Goal: Information Seeking & Learning: Learn about a topic

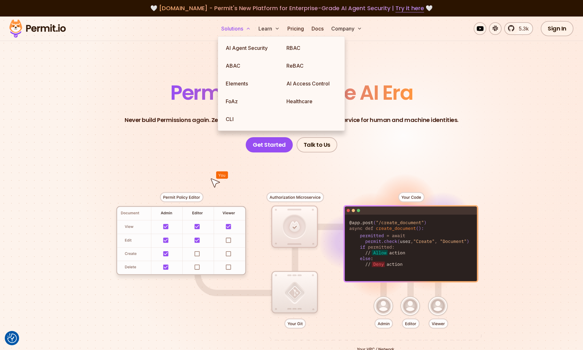
click at [239, 29] on button "Solutions" at bounding box center [236, 28] width 35 height 13
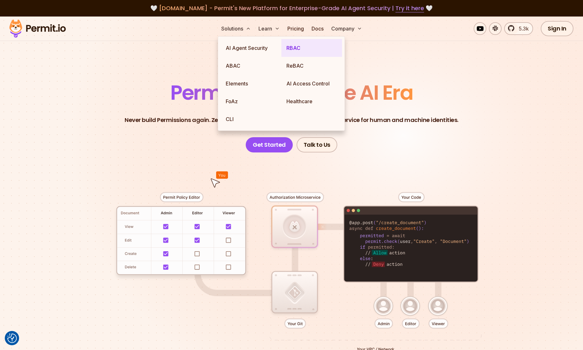
click at [299, 53] on link "RBAC" at bounding box center [311, 48] width 61 height 18
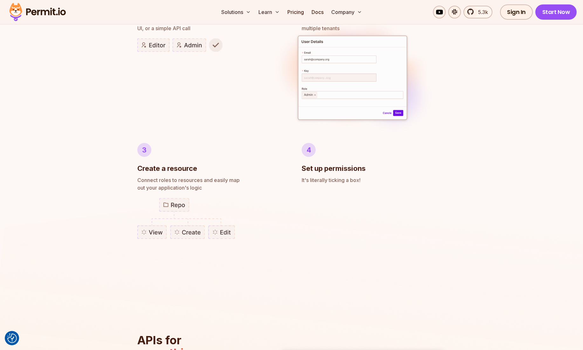
scroll to position [424, 0]
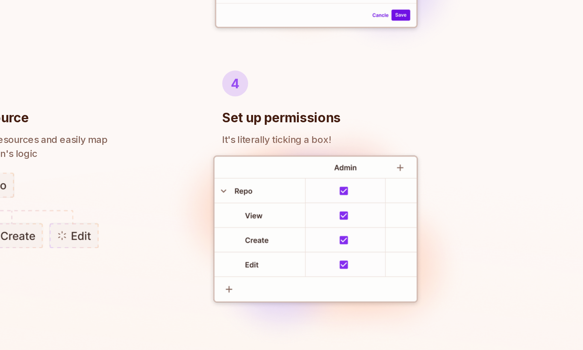
click at [278, 209] on img at bounding box center [352, 231] width 169 height 132
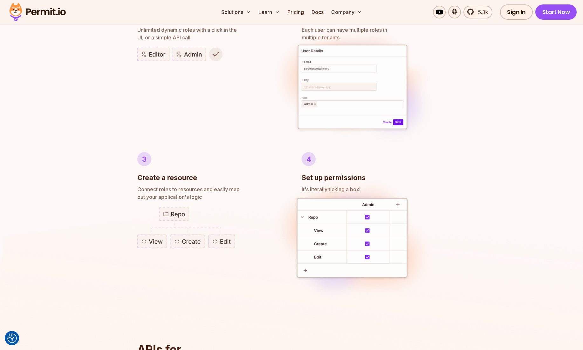
scroll to position [721, 0]
